Goal: Information Seeking & Learning: Learn about a topic

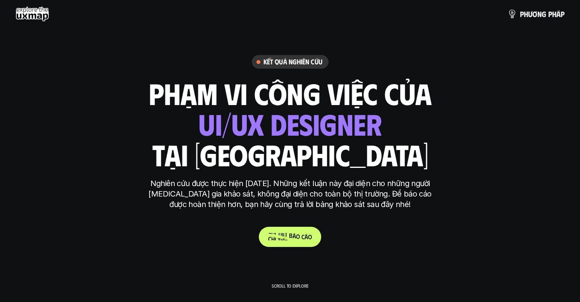
click at [272, 233] on span "h" at bounding box center [272, 231] width 3 height 7
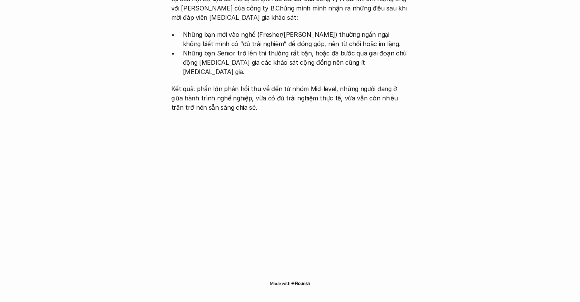
scroll to position [781, 0]
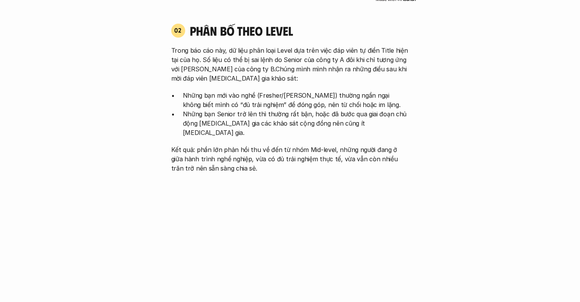
click at [171, 35] on div "02 phân bố theo Level Trong báo cáo này, dữ liệu phân loại Level dựa trên việc …" at bounding box center [290, 98] width 252 height 150
click at [202, 60] on p "Trong báo cáo này, dữ liệu phân loại Level dựa trên việc đáp viên tự điền Title…" at bounding box center [290, 64] width 238 height 37
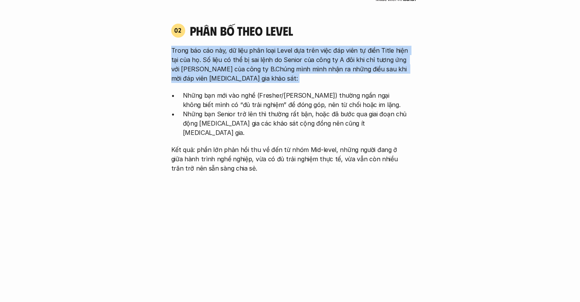
click at [202, 60] on p "Trong báo cáo này, dữ liệu phân loại Level dựa trên việc đáp viên tự điền Title…" at bounding box center [290, 64] width 238 height 37
click at [224, 57] on p "Trong báo cáo này, dữ liệu phân loại Level dựa trên việc đáp viên tự điền Title…" at bounding box center [290, 64] width 238 height 37
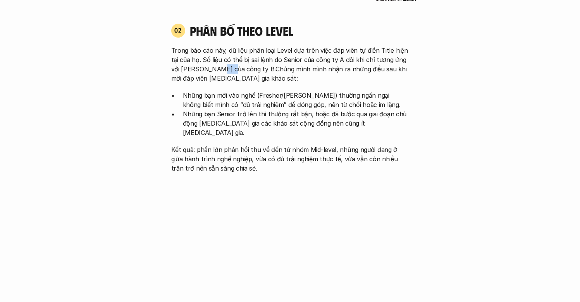
click at [224, 57] on p "Trong báo cáo này, dữ liệu phân loại Level dựa trên việc đáp viên tự điền Title…" at bounding box center [290, 64] width 238 height 37
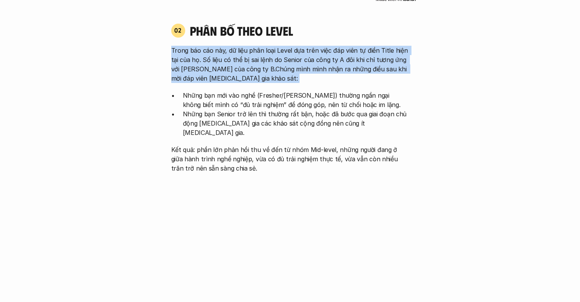
click at [224, 57] on p "Trong báo cáo này, dữ liệu phân loại Level dựa trên việc đáp viên tự điền Title…" at bounding box center [290, 64] width 238 height 37
click at [227, 46] on p "Trong báo cáo này, dữ liệu phân loại Level dựa trên việc đáp viên tự điền Title…" at bounding box center [290, 64] width 238 height 37
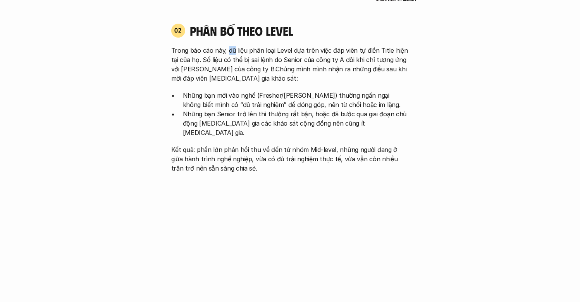
click at [227, 46] on p "Trong báo cáo này, dữ liệu phân loại Level dựa trên việc đáp viên tự điền Title…" at bounding box center [290, 64] width 238 height 37
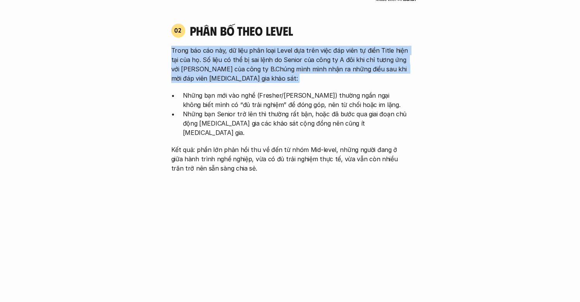
click at [227, 46] on p "Trong báo cáo này, dữ liệu phân loại Level dựa trên việc đáp viên tự điền Title…" at bounding box center [290, 64] width 238 height 37
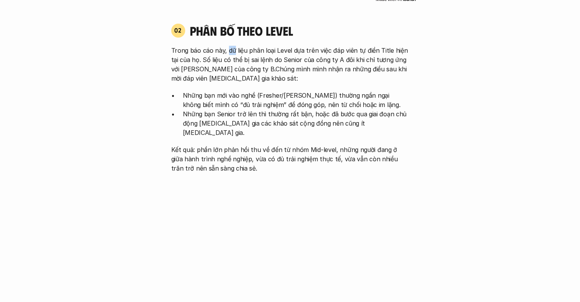
click at [227, 46] on p "Trong báo cáo này, dữ liệu phân loại Level dựa trên việc đáp viên tự điền Title…" at bounding box center [290, 64] width 238 height 37
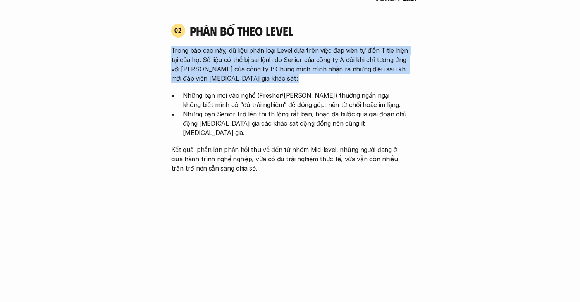
click at [227, 46] on p "Trong báo cáo này, dữ liệu phân loại Level dựa trên việc đáp viên tự điền Title…" at bounding box center [290, 64] width 238 height 37
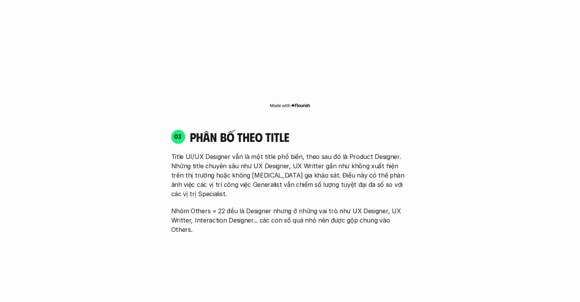
scroll to position [1029, 0]
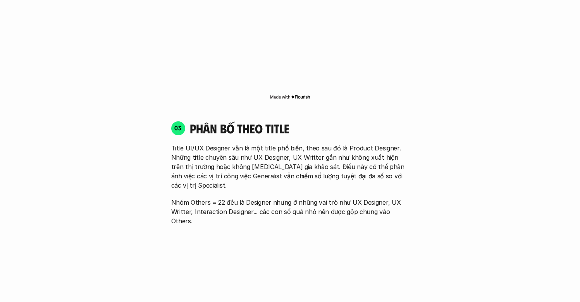
click at [227, 143] on p "Title UI/UX Designer vẫn là một title phổ biến, theo sau đó là Product Designer…" at bounding box center [290, 166] width 238 height 46
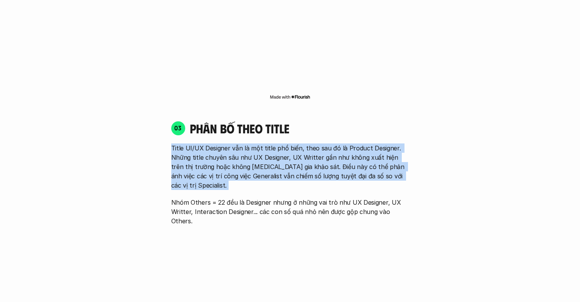
click at [227, 143] on p "Title UI/UX Designer vẫn là một title phổ biến, theo sau đó là Product Designer…" at bounding box center [290, 166] width 238 height 46
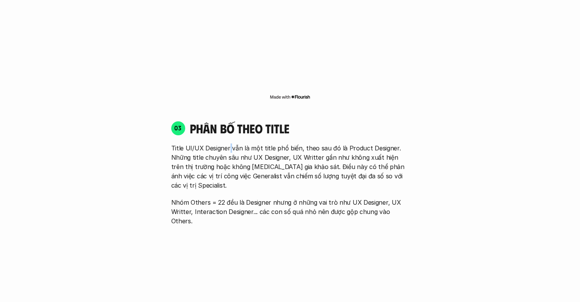
click at [227, 143] on p "Title UI/UX Designer vẫn là một title phổ biến, theo sau đó là Product Designer…" at bounding box center [290, 166] width 238 height 46
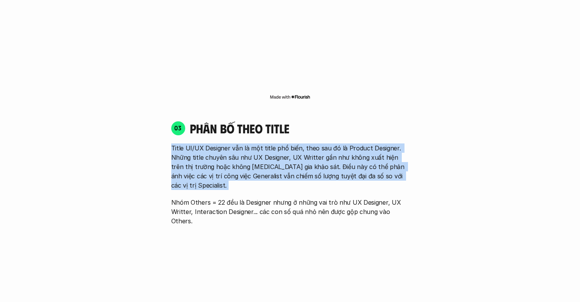
click at [227, 143] on p "Title UI/UX Designer vẫn là một title phổ biến, theo sau đó là Product Designer…" at bounding box center [290, 166] width 238 height 46
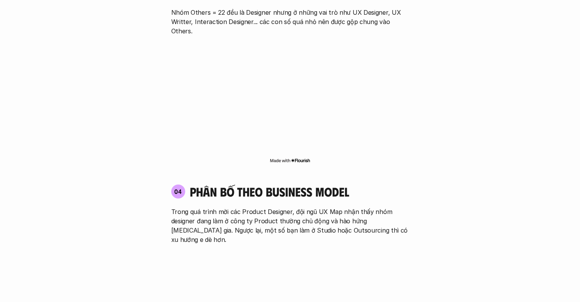
scroll to position [1247, 0]
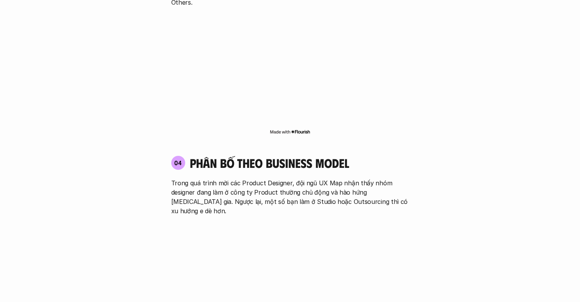
click at [227, 155] on h4 "phân bố theo business model" at bounding box center [269, 162] width 159 height 15
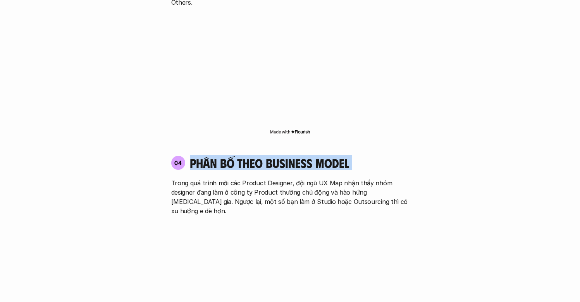
click at [227, 155] on h4 "phân bố theo business model" at bounding box center [269, 162] width 159 height 15
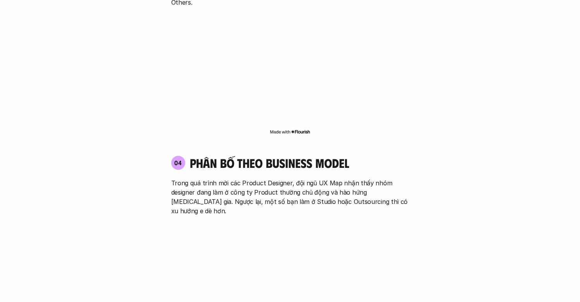
click at [230, 170] on div "04 phân bố theo business model Trong quá trình mời các Product Designer, đội ng…" at bounding box center [290, 242] width 252 height 189
click at [230, 178] on p "Trong quá trình mời các Product Designer, đội ngũ UX Map nhận thấy nhóm designe…" at bounding box center [290, 196] width 238 height 37
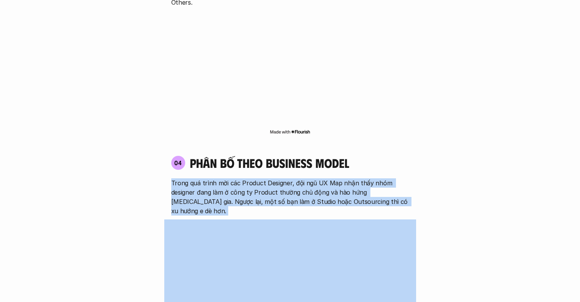
click at [230, 178] on p "Trong quá trình mời các Product Designer, đội ngũ UX Map nhận thấy nhóm designe…" at bounding box center [290, 196] width 238 height 37
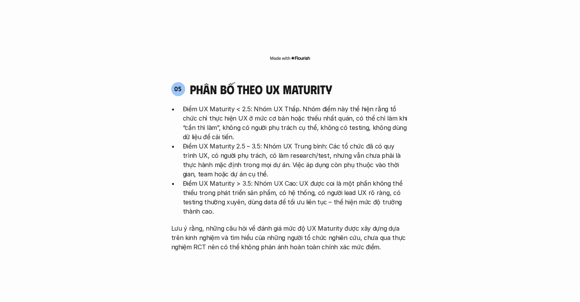
scroll to position [1514, 0]
click at [230, 178] on p "Điểm UX Maturity > 3.5: Nhóm UX Cao: UX được coi là một phần không thể thiếu tr…" at bounding box center [296, 196] width 226 height 37
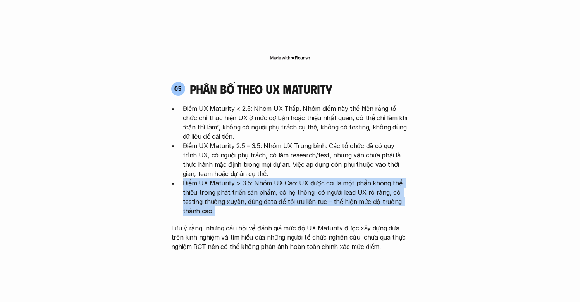
click at [230, 178] on p "Điểm UX Maturity > 3.5: Nhóm UX Cao: UX được coi là một phần không thể thiếu tr…" at bounding box center [296, 196] width 226 height 37
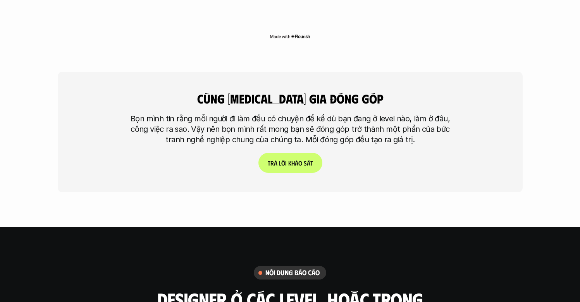
scroll to position [1935, 0]
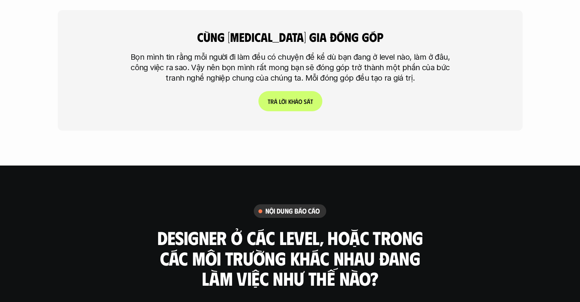
click at [306, 98] on span "s" at bounding box center [304, 101] width 3 height 7
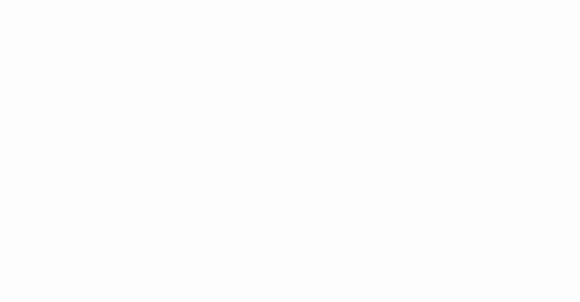
scroll to position [551, 0]
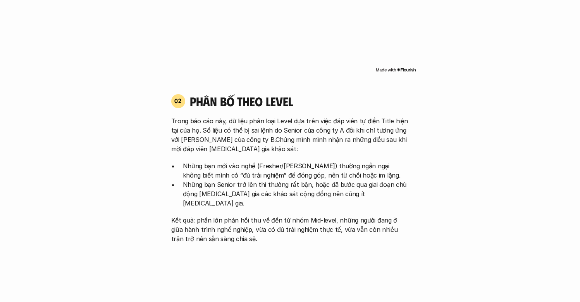
scroll to position [2053, 0]
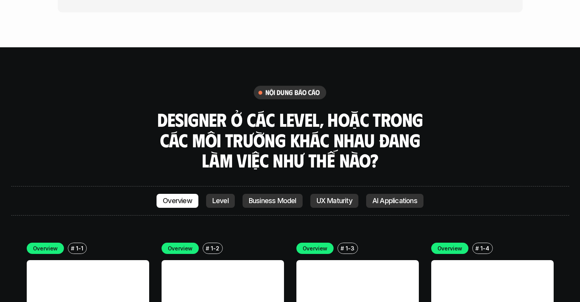
click at [224, 194] on link "Level" at bounding box center [220, 201] width 29 height 14
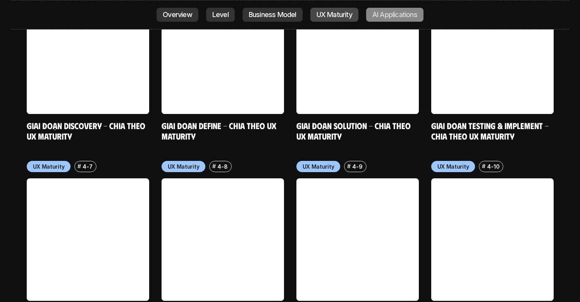
scroll to position [3780, 0]
